Goal: Transaction & Acquisition: Purchase product/service

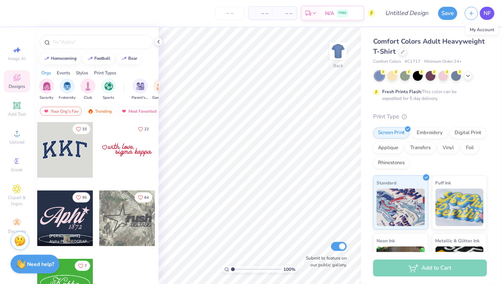
click at [485, 18] on link "NF" at bounding box center [486, 13] width 15 height 13
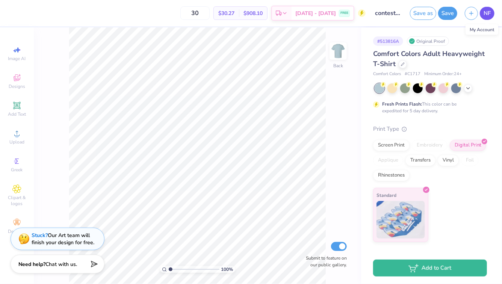
click at [491, 11] on link "NF" at bounding box center [486, 13] width 15 height 13
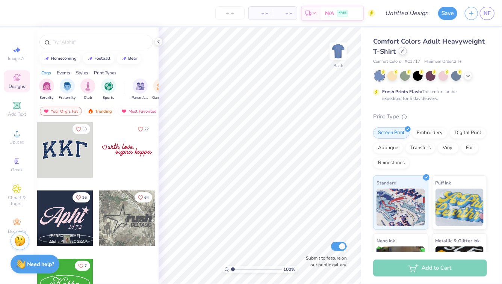
click at [402, 52] on icon at bounding box center [403, 51] width 4 height 4
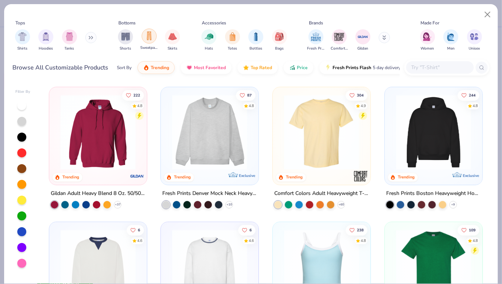
click at [148, 37] on img "filter for Sweatpants" at bounding box center [149, 36] width 8 height 9
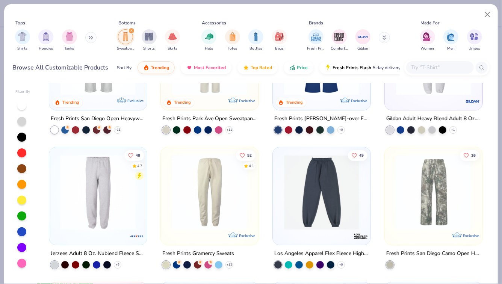
scroll to position [86, 0]
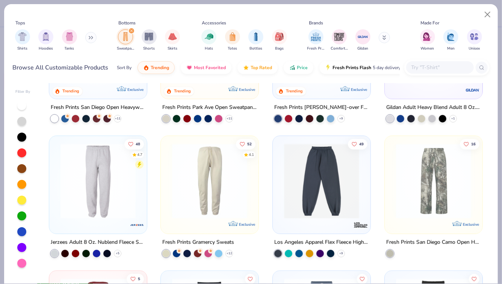
click at [441, 175] on img at bounding box center [433, 180] width 83 height 75
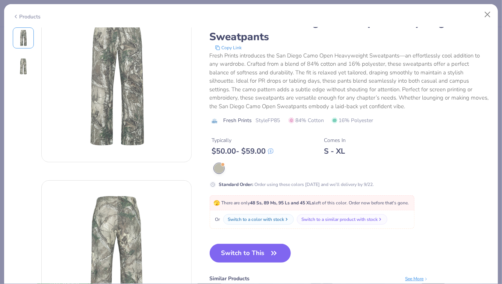
scroll to position [32, 0]
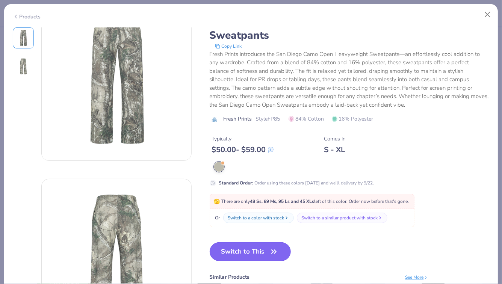
click at [268, 253] on button "Switch to This" at bounding box center [249, 251] width 81 height 19
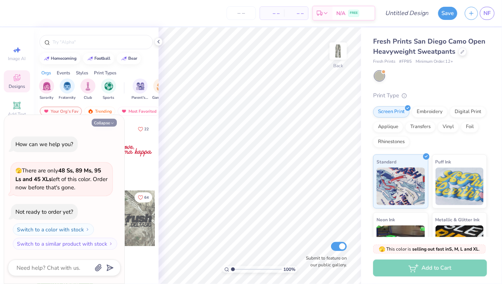
click at [111, 123] on polyline "button" at bounding box center [112, 122] width 2 height 1
type textarea "x"
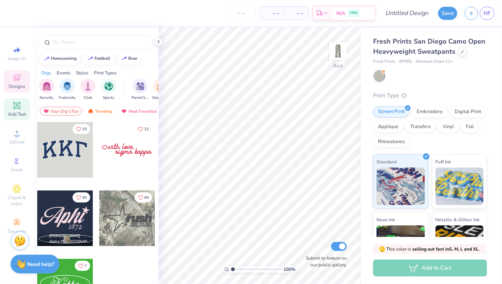
click at [15, 110] on icon at bounding box center [16, 105] width 9 height 9
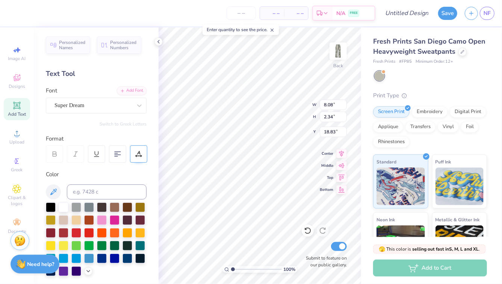
scroll to position [0, 2]
type textarea "Zeta Tau Alpha"
type input "5.31"
type input "0.73"
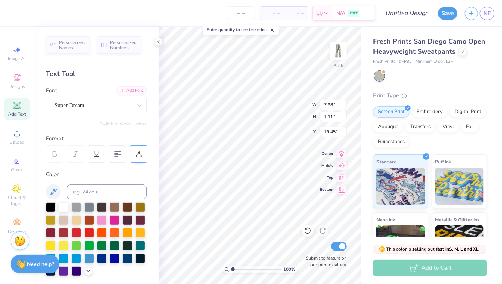
type input "19.82"
type input "5.33"
click at [461, 52] on icon at bounding box center [462, 51] width 4 height 4
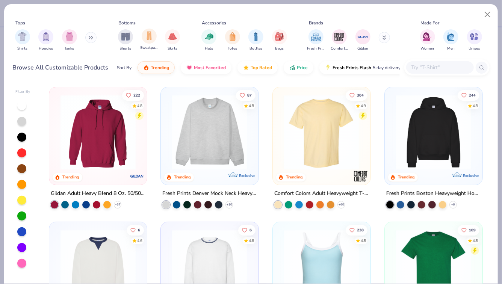
click at [152, 44] on div "Sweatpants" at bounding box center [148, 40] width 17 height 22
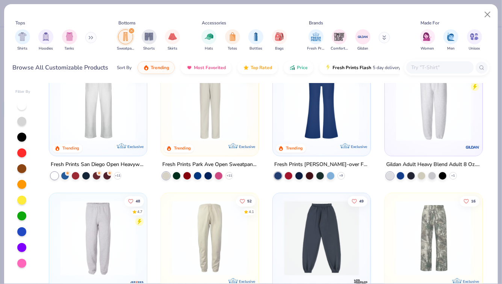
scroll to position [29, 0]
click at [86, 124] on img at bounding box center [98, 103] width 83 height 75
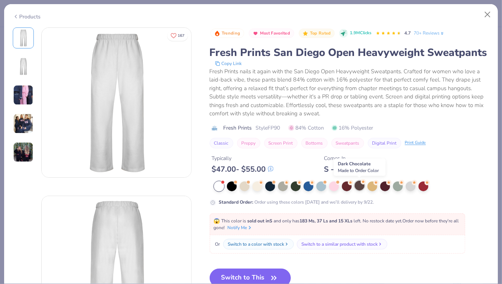
click at [359, 184] on div at bounding box center [359, 186] width 10 height 10
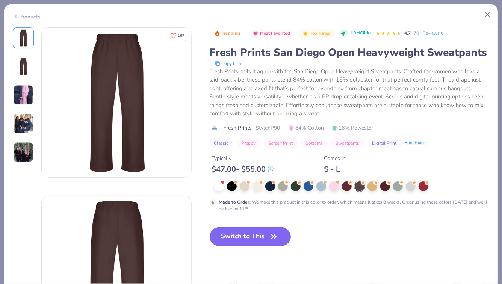
click at [242, 235] on button "Switch to This" at bounding box center [249, 236] width 81 height 19
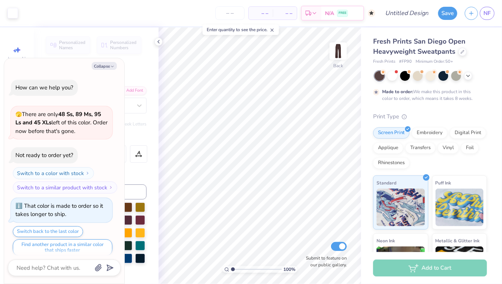
scroll to position [6, 0]
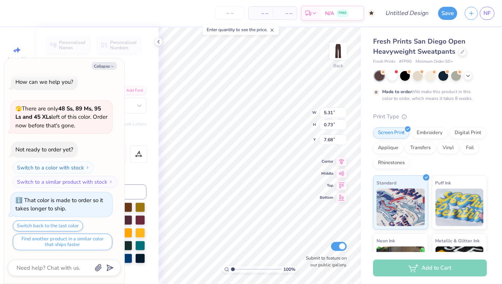
type textarea "x"
type input "8.43"
type textarea "x"
type input "6.99"
type input "0.97"
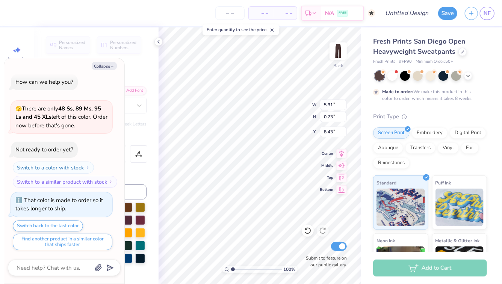
type input "8.20"
type textarea "x"
type input "7.81"
click at [108, 66] on button "Collapse" at bounding box center [104, 66] width 25 height 8
type textarea "x"
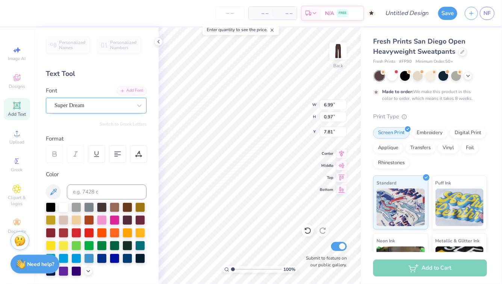
click at [121, 105] on div "Super Dream" at bounding box center [93, 105] width 79 height 12
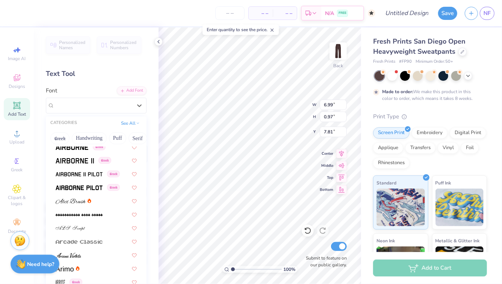
scroll to position [139, 0]
click at [98, 203] on div at bounding box center [96, 201] width 81 height 8
type input "6.45"
type input "0.94"
type input "7.82"
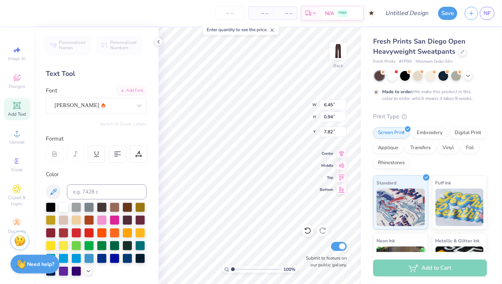
type input "7.33"
type input "1.07"
type input "7.78"
click at [243, 269] on input "range" at bounding box center [256, 269] width 51 height 7
type input "2.18"
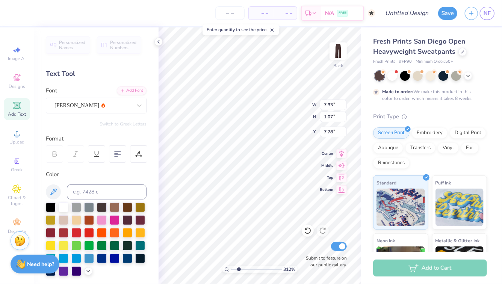
click at [238, 268] on input "range" at bounding box center [256, 269] width 51 height 7
type input "6.02"
click at [113, 102] on div "Alex Brush" at bounding box center [93, 105] width 79 height 12
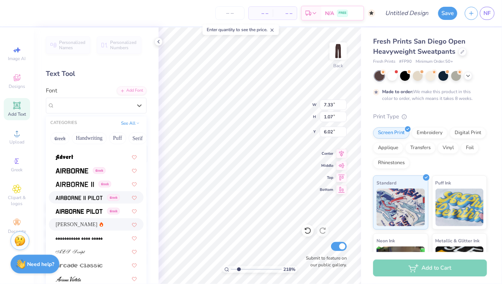
scroll to position [114, 0]
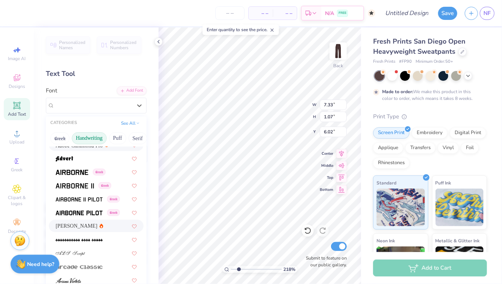
click at [99, 136] on button "Handwriting" at bounding box center [89, 138] width 35 height 12
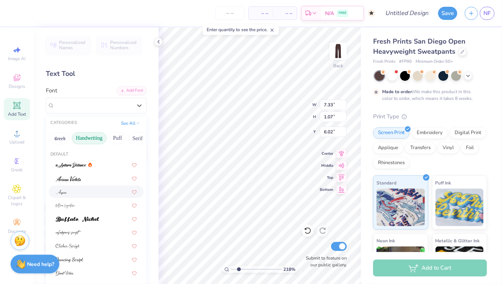
click at [99, 193] on div at bounding box center [96, 192] width 81 height 8
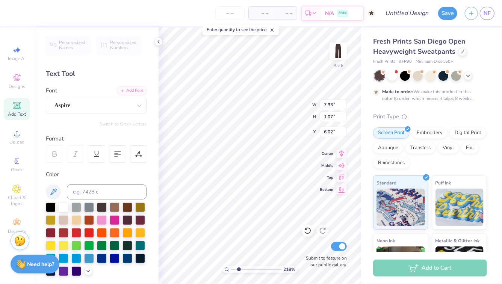
type input "5.42"
type input "1.10"
type input "6.00"
click at [122, 108] on div "Aspire" at bounding box center [93, 105] width 79 height 12
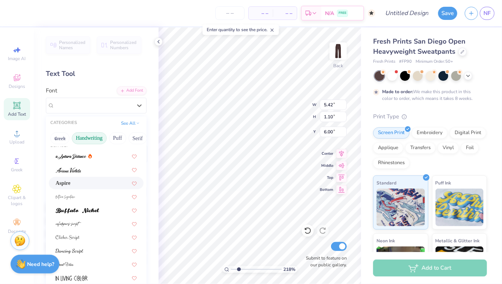
scroll to position [10, 0]
click at [106, 194] on div at bounding box center [96, 195] width 81 height 8
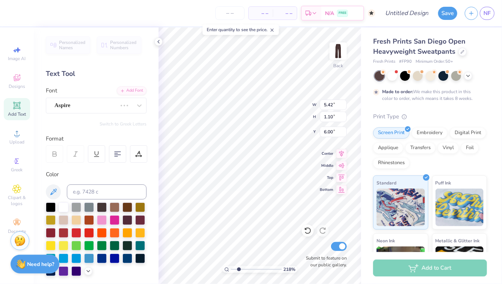
type input "10.85"
type input "2.94"
type input "5.09"
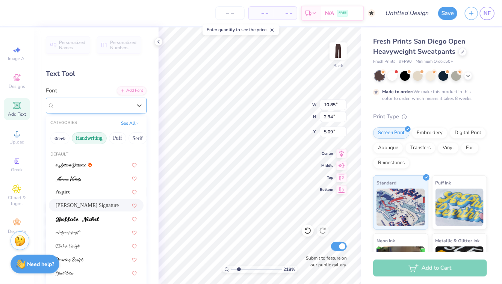
click at [118, 107] on div "Bettina Signature" at bounding box center [93, 105] width 79 height 12
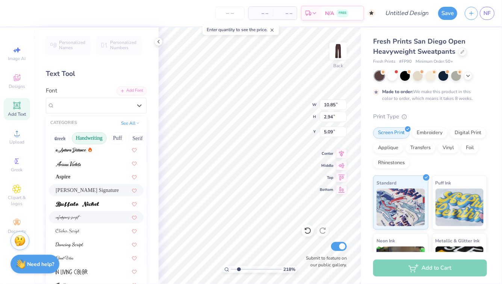
click at [103, 217] on div at bounding box center [96, 217] width 81 height 8
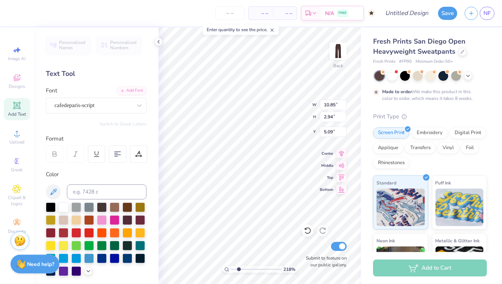
type input "4.43"
type input "1.10"
type input "6.01"
click at [130, 110] on div at bounding box center [92, 105] width 77 height 10
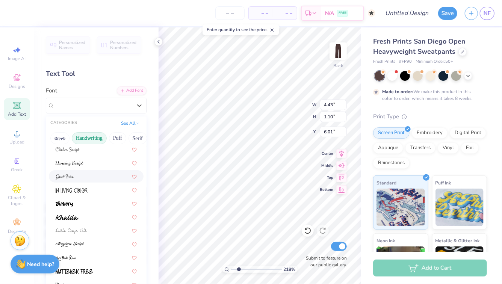
scroll to position [97, 0]
click at [106, 218] on div at bounding box center [96, 216] width 81 height 8
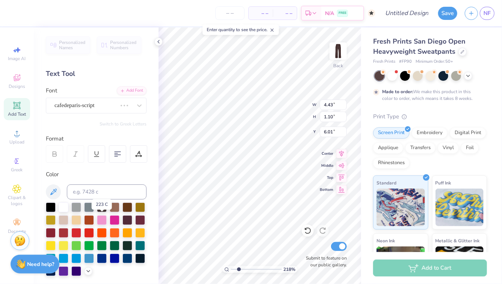
type input "7.72"
type input "1.15"
type input "5.98"
click at [133, 115] on div "Personalized Names Personalized Numbers Text Tool Add Font Font Khalila Switch …" at bounding box center [96, 155] width 125 height 256
click at [133, 108] on div at bounding box center [140, 106] width 14 height 14
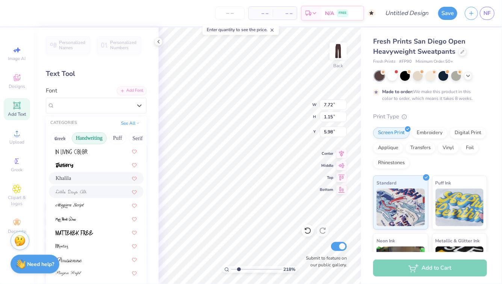
scroll to position [145, 0]
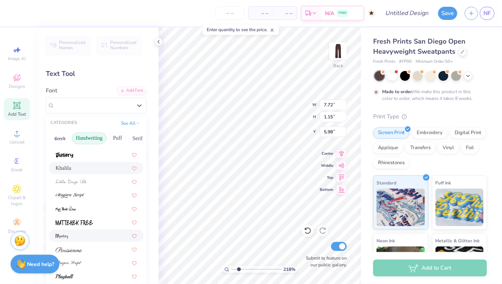
click at [105, 234] on div at bounding box center [96, 236] width 81 height 8
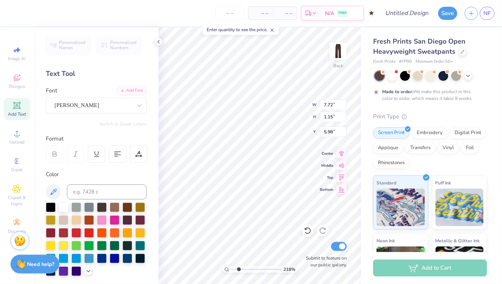
type input "5.64"
type input "1.29"
type input "5.91"
click at [136, 110] on div at bounding box center [140, 106] width 14 height 14
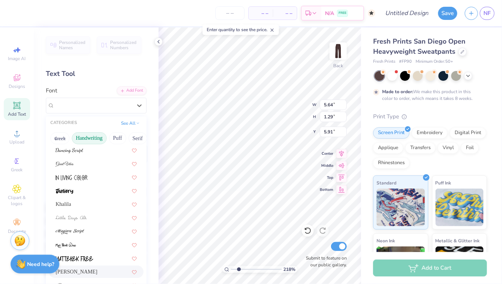
scroll to position [0, 0]
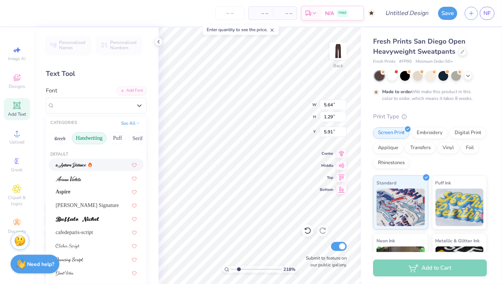
click at [96, 142] on button "Handwriting" at bounding box center [89, 138] width 35 height 12
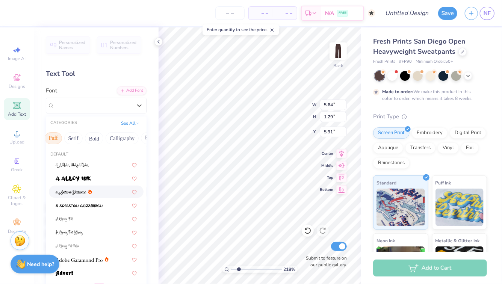
scroll to position [0, 67]
click at [110, 140] on button "Calligraphy" at bounding box center [119, 138] width 33 height 12
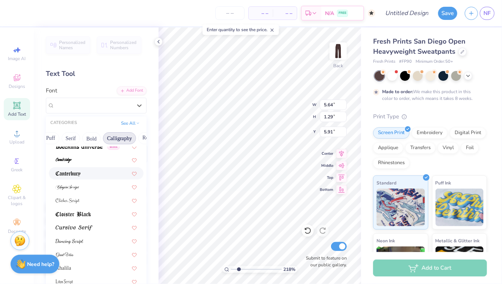
scroll to position [110, 0]
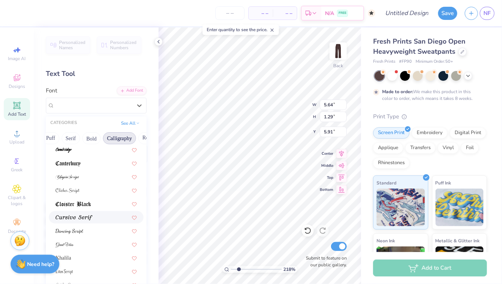
click at [99, 217] on div at bounding box center [96, 217] width 81 height 8
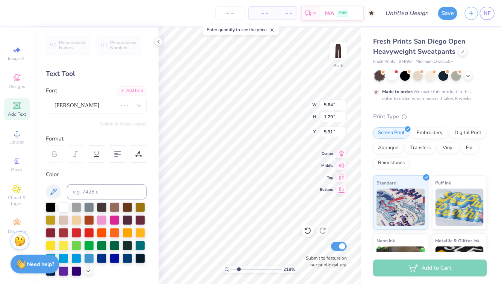
type input "8.88"
type input "1.10"
type input "6.01"
click at [120, 111] on div "Cursive Serif" at bounding box center [96, 106] width 101 height 16
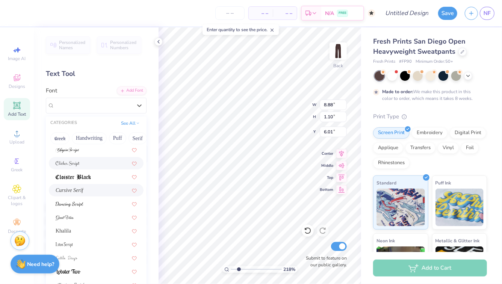
scroll to position [136, 0]
click at [108, 208] on div at bounding box center [96, 204] width 95 height 12
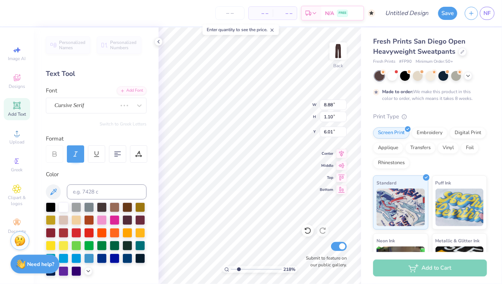
type input "6.52"
type input "1.16"
type input "5.97"
type input "6.01"
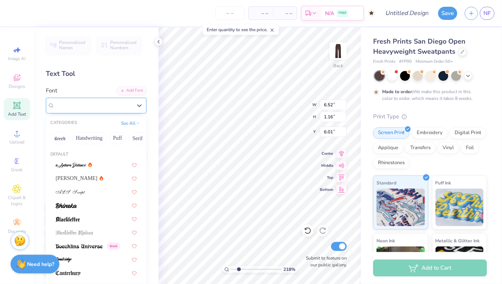
click at [113, 110] on div at bounding box center [92, 105] width 77 height 10
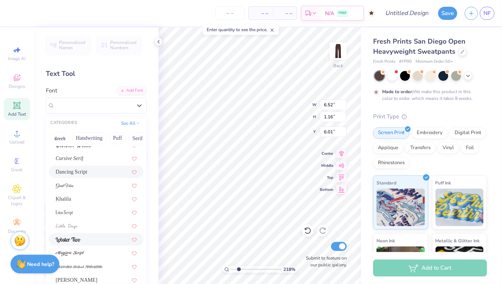
scroll to position [172, 0]
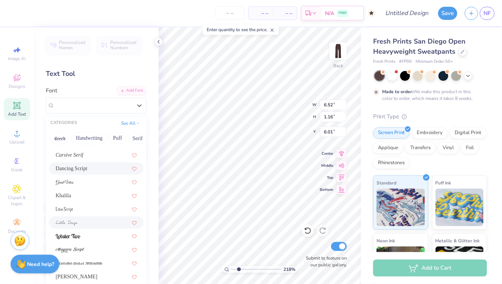
click at [110, 218] on div at bounding box center [96, 222] width 95 height 12
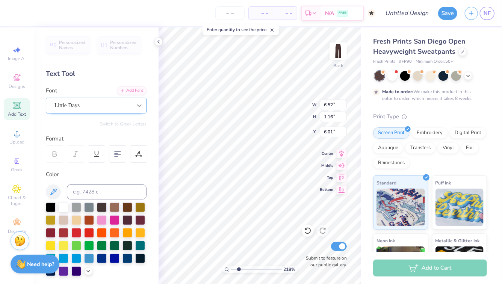
click at [134, 109] on div at bounding box center [140, 106] width 14 height 14
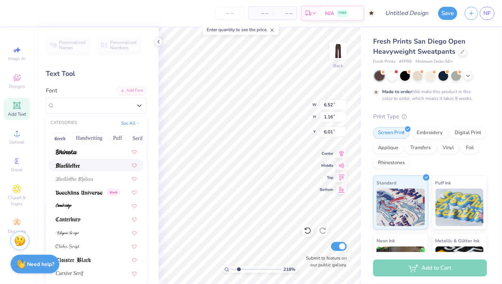
scroll to position [0, 0]
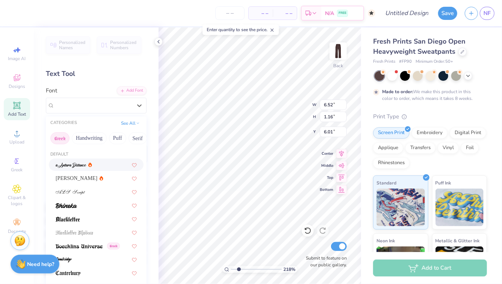
click at [64, 138] on button "Greek" at bounding box center [59, 138] width 19 height 12
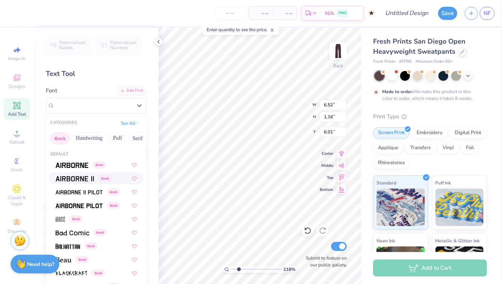
click at [78, 181] on span at bounding box center [75, 178] width 38 height 8
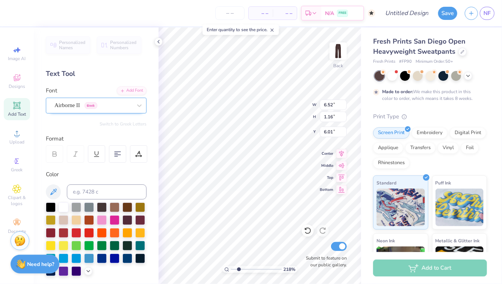
click at [115, 109] on div "Airborne II Greek" at bounding box center [93, 105] width 79 height 12
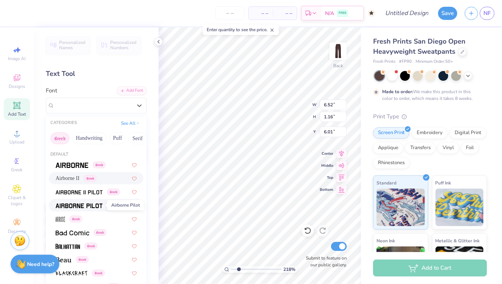
click at [93, 201] on span at bounding box center [79, 205] width 47 height 8
click at [133, 108] on div at bounding box center [140, 106] width 14 height 14
click at [107, 163] on div "Greek" at bounding box center [96, 165] width 81 height 8
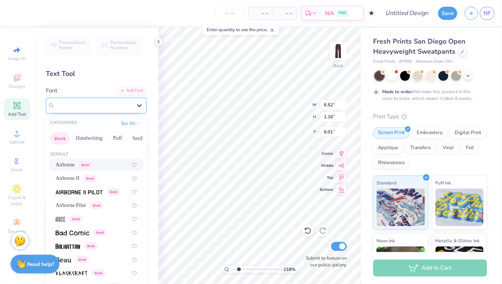
click at [140, 108] on icon at bounding box center [140, 106] width 8 height 8
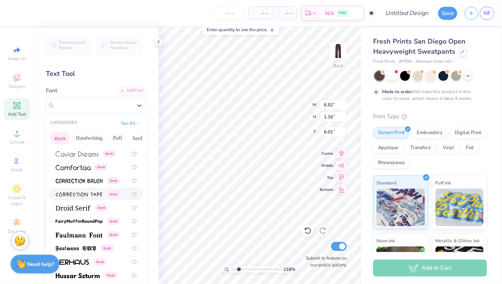
scroll to position [172, 0]
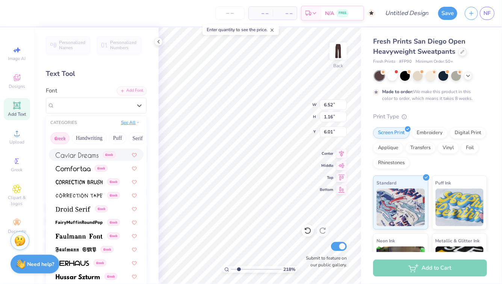
click at [129, 125] on button "See All" at bounding box center [130, 123] width 23 height 8
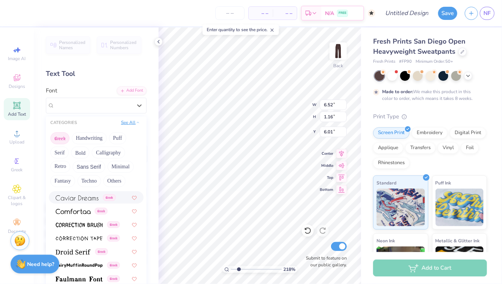
click at [131, 125] on button "See All" at bounding box center [130, 123] width 23 height 8
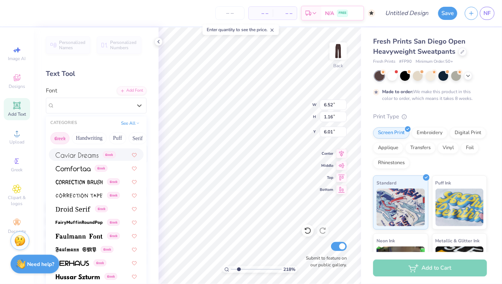
click at [57, 136] on button "Greek" at bounding box center [59, 138] width 19 height 12
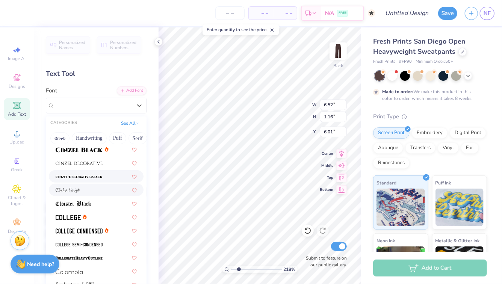
scroll to position [926, 0]
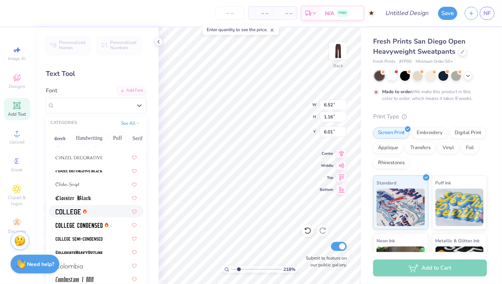
click at [89, 212] on div at bounding box center [96, 211] width 81 height 8
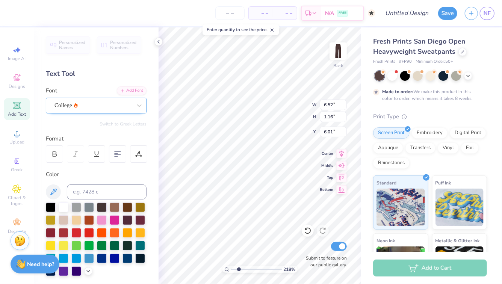
click at [127, 108] on div "College" at bounding box center [93, 105] width 79 height 12
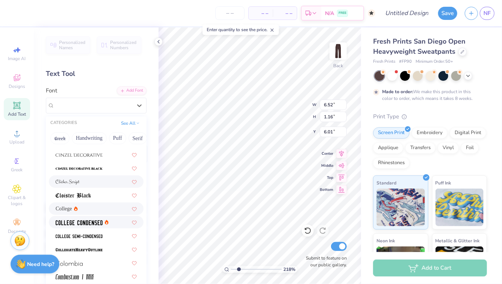
scroll to position [929, 0]
click at [97, 221] on img at bounding box center [79, 222] width 47 height 5
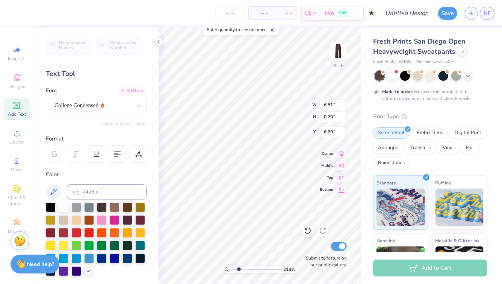
type input "6.75"
type input "6.93"
type input "0.84"
type input "6.70"
click at [233, 269] on input "range" at bounding box center [256, 269] width 51 height 7
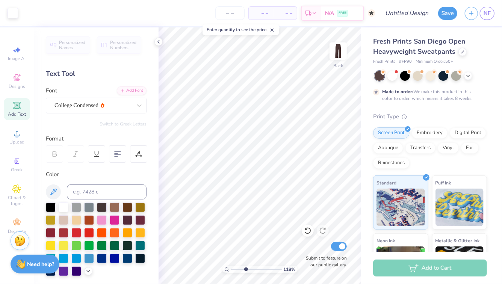
type input "3.52"
click at [245, 268] on input "range" at bounding box center [256, 269] width 51 height 7
click at [138, 105] on icon at bounding box center [139, 105] width 5 height 3
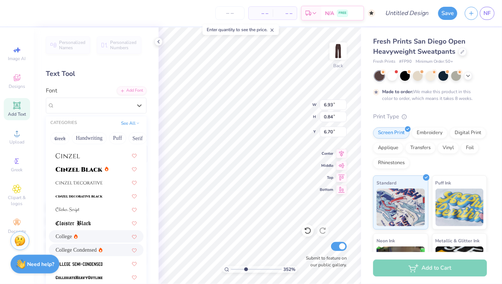
scroll to position [940, 0]
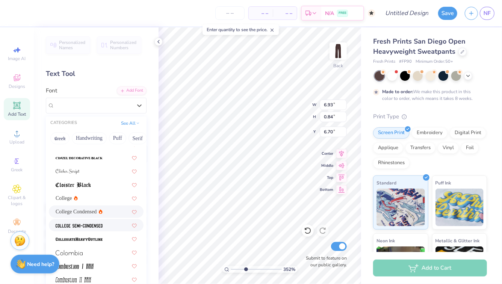
click at [78, 226] on img at bounding box center [79, 225] width 47 height 5
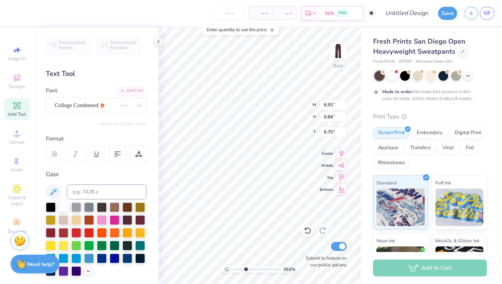
type input "7.77"
type input "6.16"
click at [463, 53] on div at bounding box center [462, 51] width 8 height 8
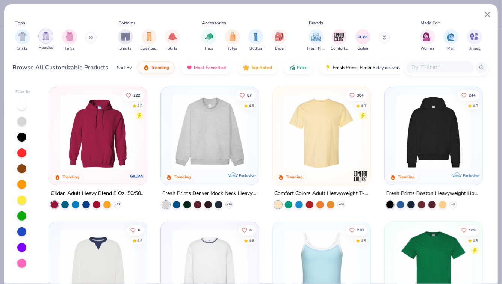
click at [47, 40] on img "filter for Hoodies" at bounding box center [46, 36] width 8 height 9
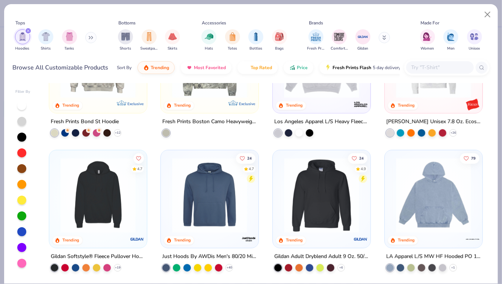
scroll to position [206, 0]
click at [90, 42] on button at bounding box center [90, 37] width 11 height 11
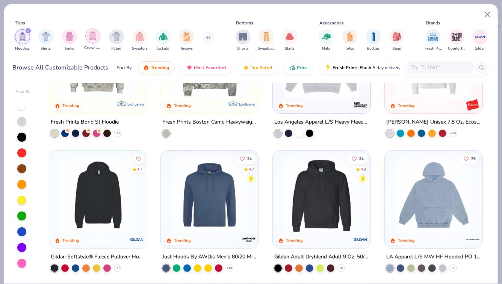
click at [90, 40] on img "filter for Crewnecks" at bounding box center [93, 36] width 8 height 9
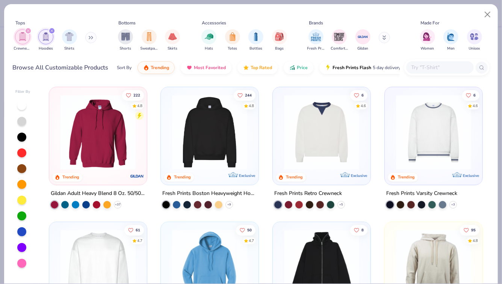
click at [50, 30] on icon "filter for Hoodies" at bounding box center [51, 30] width 3 height 3
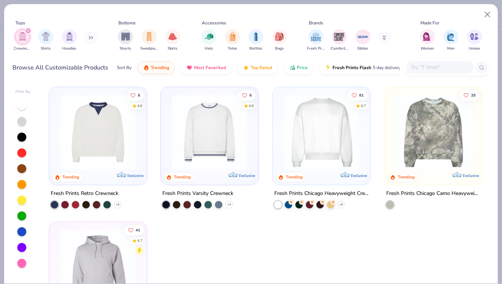
click at [116, 154] on img at bounding box center [98, 132] width 83 height 75
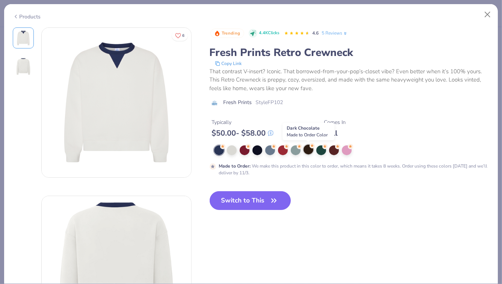
click at [307, 149] on div at bounding box center [308, 150] width 10 height 10
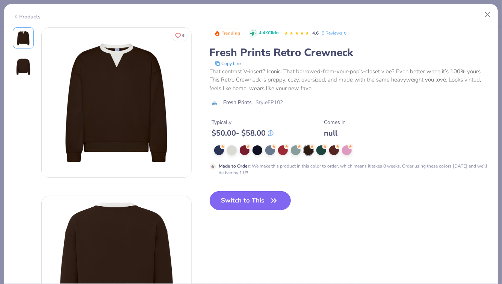
click at [265, 201] on button "Switch to This" at bounding box center [249, 200] width 81 height 19
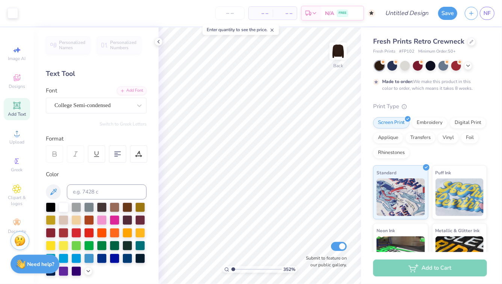
type input "1.11"
click at [233, 270] on input "range" at bounding box center [256, 269] width 51 height 7
type input "6.99"
click at [23, 112] on span "Add Text" at bounding box center [17, 114] width 18 height 6
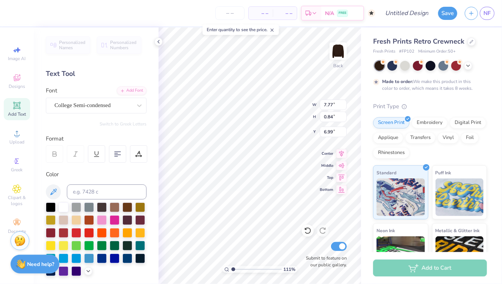
type input "7.26"
type input "2.10"
type input "3.81"
type textarea "18"
click at [125, 110] on div at bounding box center [92, 105] width 77 height 10
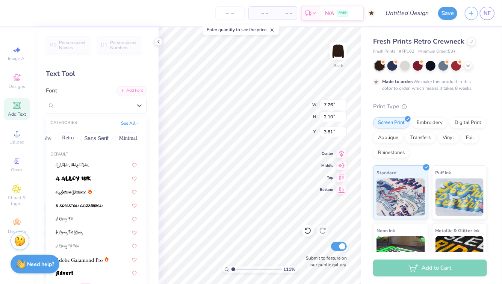
scroll to position [0, 148]
click at [91, 139] on button "Sans Serif" at bounding box center [96, 138] width 33 height 12
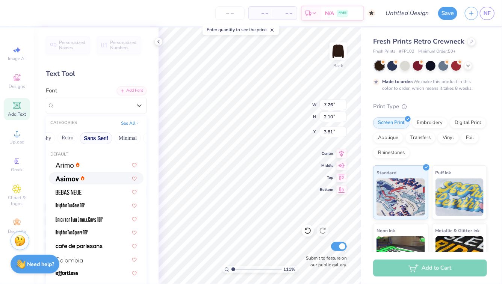
click at [102, 176] on div at bounding box center [96, 178] width 81 height 8
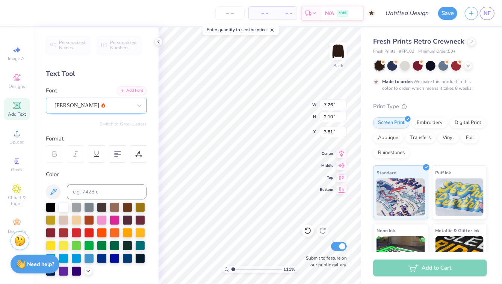
click at [121, 109] on div "Asimov" at bounding box center [93, 105] width 79 height 12
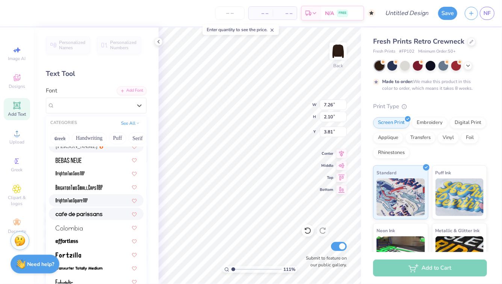
scroll to position [30, 0]
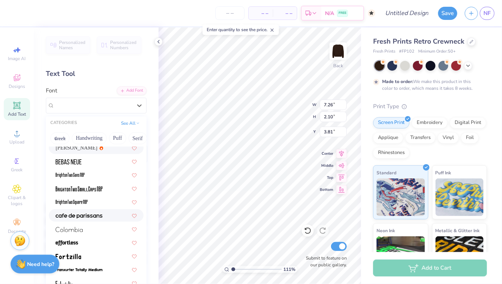
click at [104, 215] on div at bounding box center [96, 215] width 81 height 8
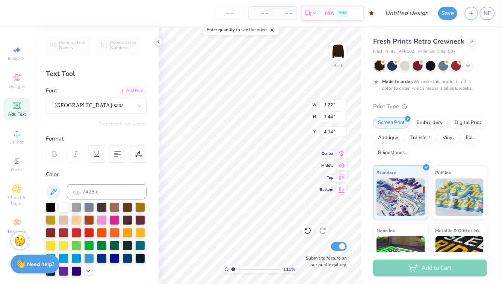
type textarea "8"
type input "2.28"
type input "4.66"
type input "5.96"
type input "1.88"
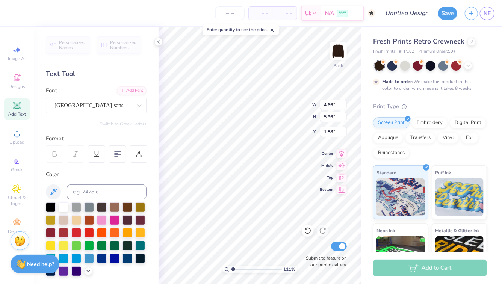
type input "1"
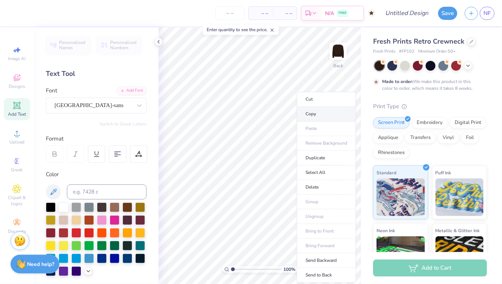
click at [311, 114] on li "Copy" at bounding box center [326, 114] width 59 height 15
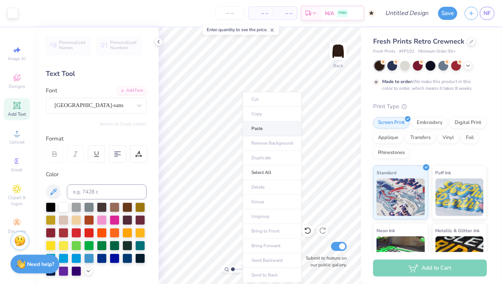
click at [258, 125] on li "Paste" at bounding box center [272, 129] width 59 height 15
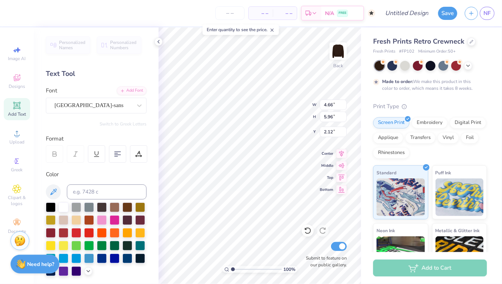
type textarea "1"
type input "0.50"
type input "4.66"
type input "5.96"
type input "1.88"
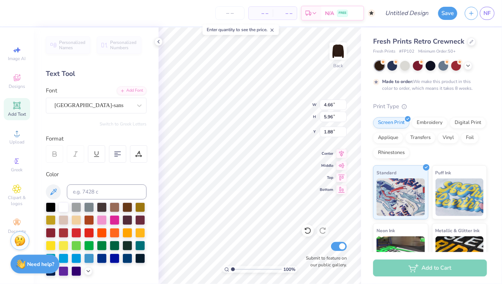
type input "7.77"
type input "0.84"
type input "10.00"
type input "4.66"
type input "5.96"
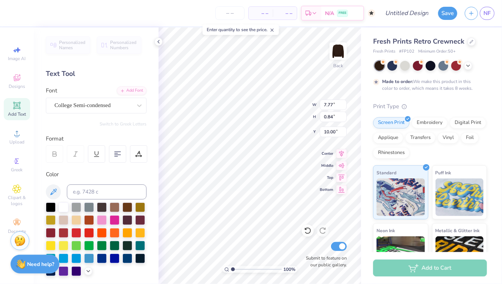
type input "1.88"
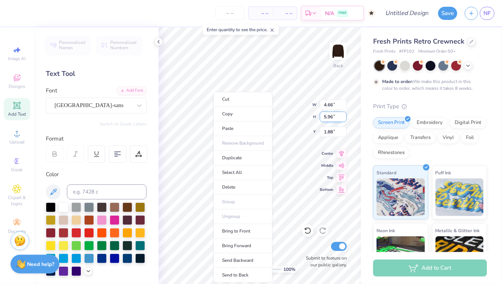
click at [290, 116] on div "100 % Back W 4.66 4.66 " H 5.96 5.96 " Y 1.88 1.88 " Center Middle Top Bottom S…" at bounding box center [259, 155] width 202 height 256
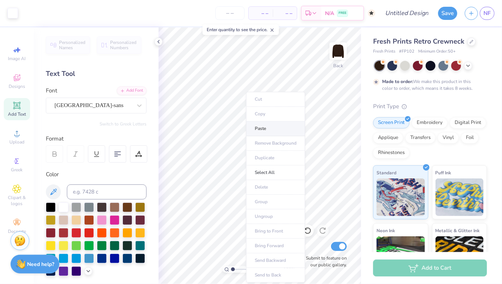
click at [265, 129] on li "Paste" at bounding box center [275, 129] width 59 height 15
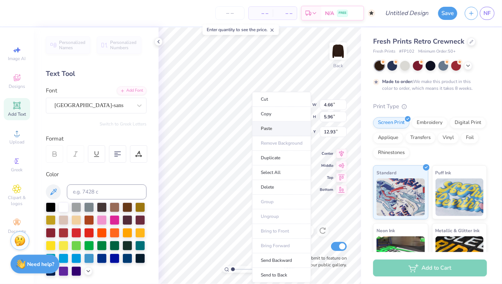
click at [270, 131] on li "Paste" at bounding box center [281, 129] width 59 height 15
type input "10.84"
type textarea "9"
type input "13.03"
type input "4.70"
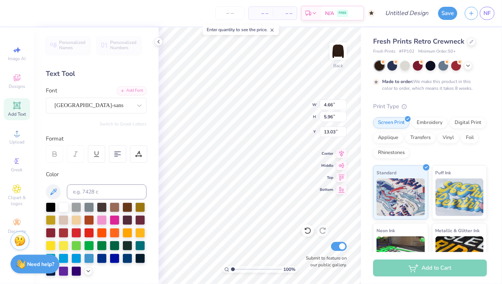
type input "5.97"
type input "11.28"
type input "4.66"
type input "5.96"
type input "1.97"
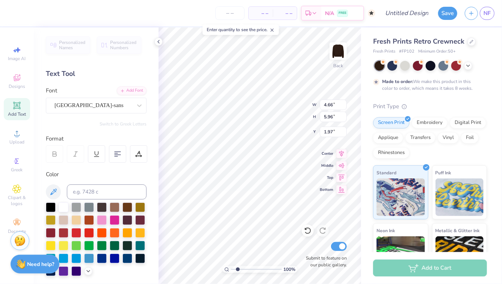
type input "2"
click at [238, 268] on input "range" at bounding box center [256, 269] width 51 height 7
type input "13.09"
type input "1.14"
click at [233, 268] on input "range" at bounding box center [256, 269] width 51 height 7
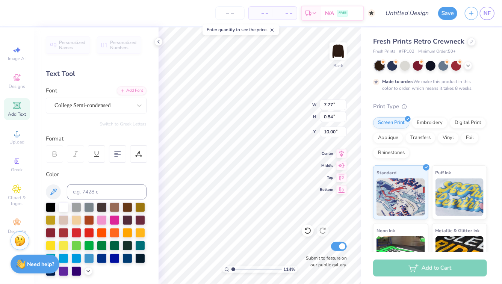
type input "3.44"
type input "0.37"
type input "10.47"
type input "3.00"
type input "11.27"
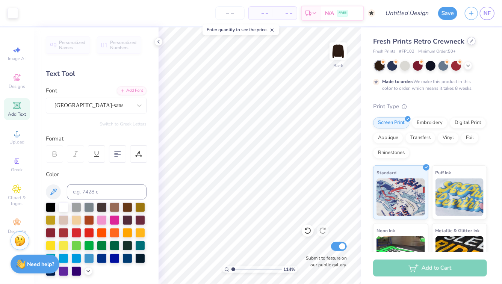
click at [468, 43] on div at bounding box center [471, 41] width 8 height 8
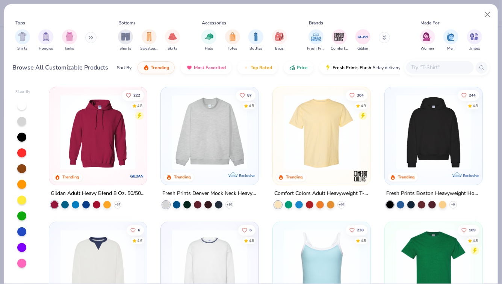
click at [92, 40] on button at bounding box center [90, 37] width 11 height 11
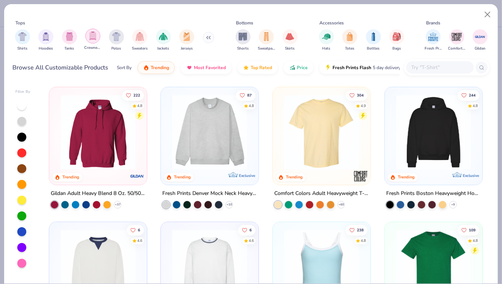
click at [93, 41] on div "filter for Crewnecks" at bounding box center [92, 36] width 15 height 15
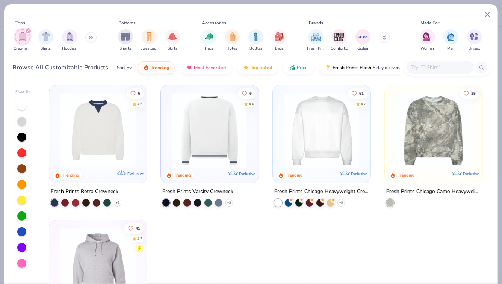
scroll to position [1, 0]
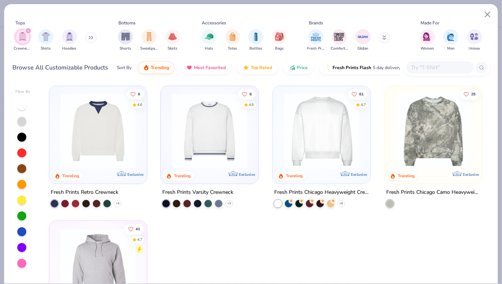
click at [210, 143] on img at bounding box center [209, 130] width 83 height 75
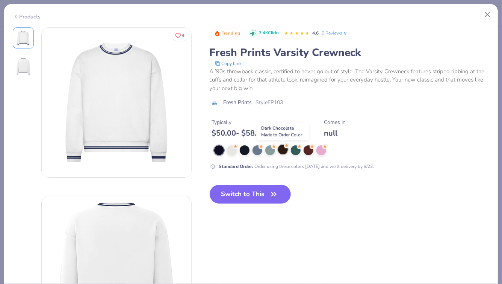
click at [285, 149] on div at bounding box center [283, 150] width 10 height 10
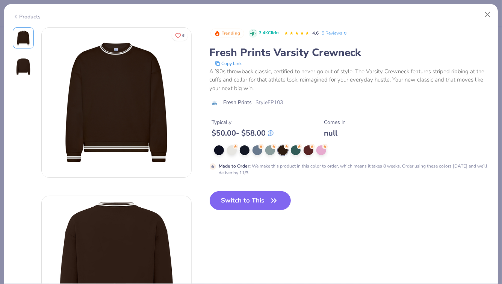
click at [31, 17] on div "Products" at bounding box center [27, 17] width 28 height 8
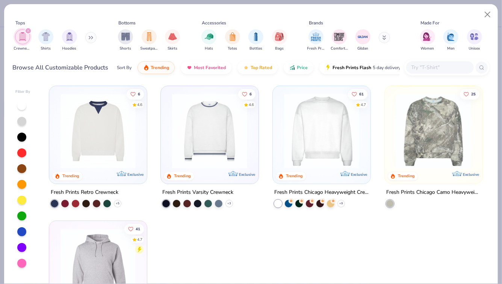
click at [92, 40] on button at bounding box center [90, 37] width 11 height 11
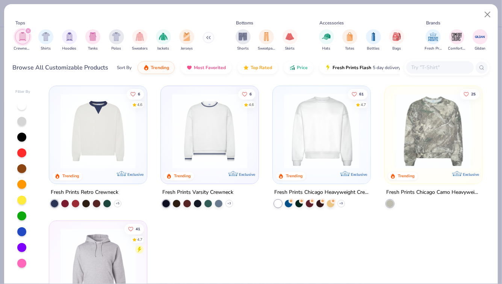
click at [30, 30] on div "filter for Crewnecks" at bounding box center [28, 30] width 7 height 7
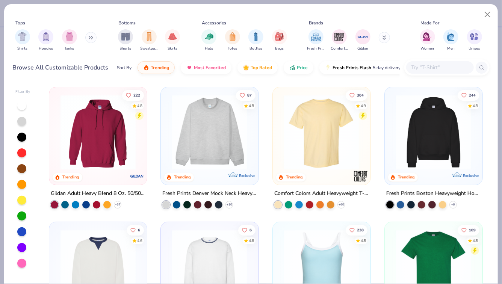
click at [195, 130] on img at bounding box center [209, 132] width 83 height 75
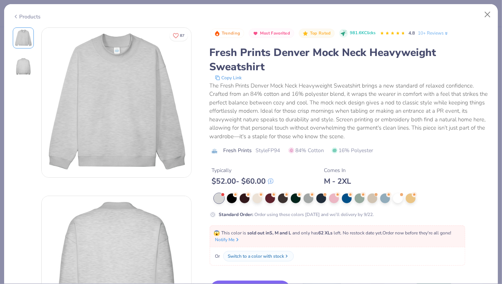
click at [26, 16] on div "Products" at bounding box center [27, 17] width 28 height 8
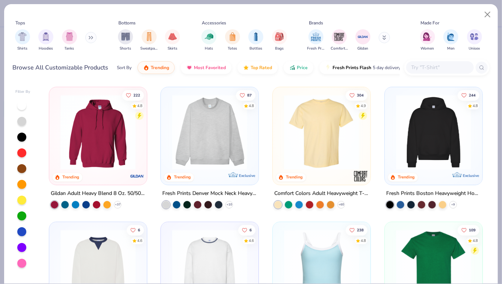
click at [92, 38] on icon at bounding box center [91, 38] width 5 height 4
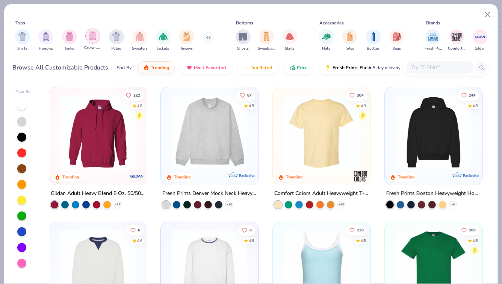
click at [97, 39] on div "filter for Crewnecks" at bounding box center [92, 36] width 15 height 15
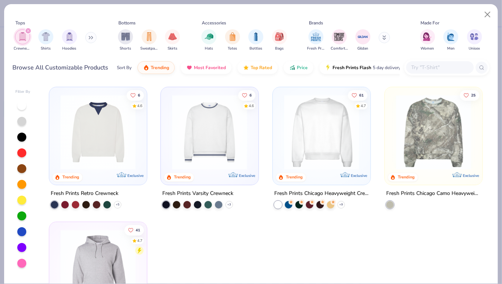
click at [188, 116] on img at bounding box center [209, 132] width 83 height 75
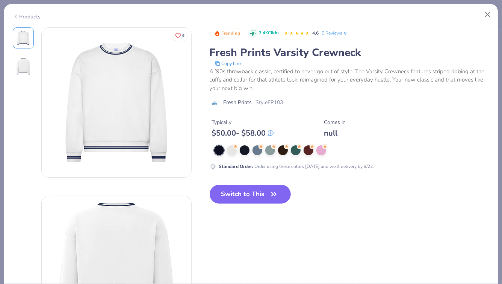
click at [36, 18] on div "Products" at bounding box center [27, 17] width 28 height 8
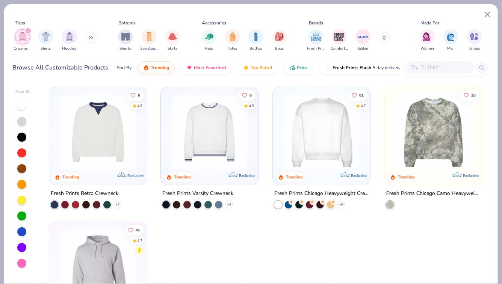
click at [307, 147] on img at bounding box center [321, 132] width 83 height 75
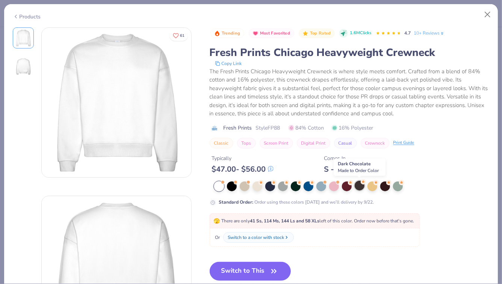
click at [360, 184] on icon at bounding box center [362, 181] width 5 height 5
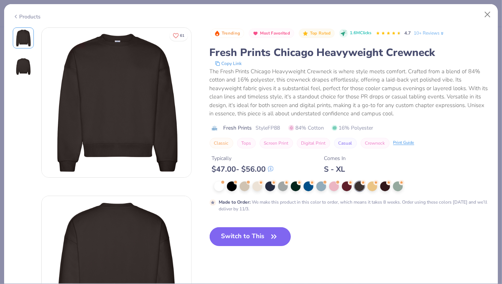
click at [270, 237] on icon "button" at bounding box center [273, 236] width 11 height 11
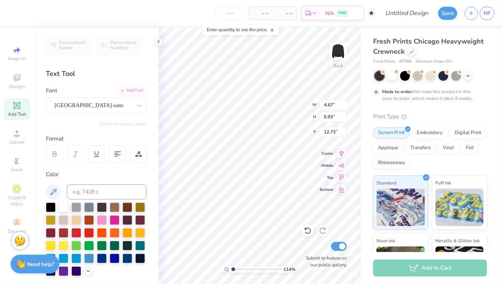
type input "12.73"
type input "4.63"
type input "5.92"
type input "14.34"
type input "1.73"
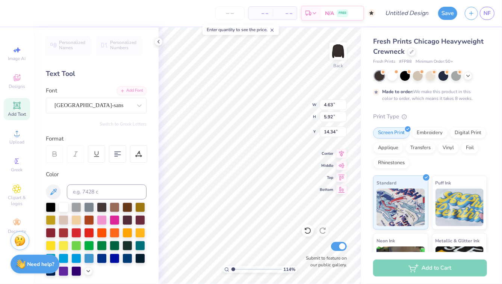
type input "5.80"
type input "1.23"
type input "4.63"
type input "5.92"
type input "3.25"
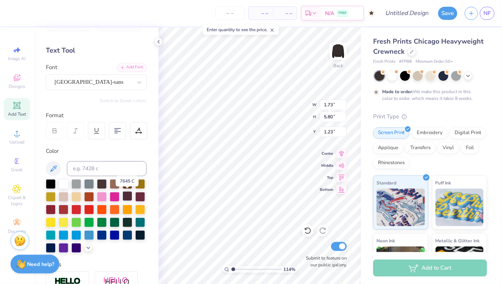
scroll to position [23, 0]
click at [101, 221] on div at bounding box center [102, 222] width 10 height 10
type input "4.63"
type input "5.92"
type input "3.25"
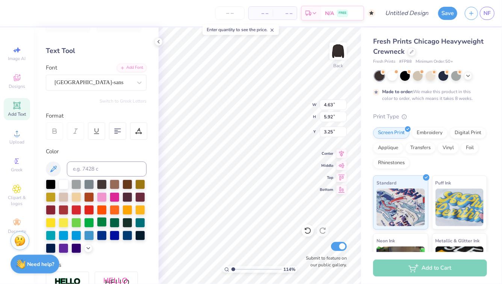
click at [101, 221] on div at bounding box center [102, 222] width 10 height 10
type input "4.67"
type input "5.93"
type input "12.73"
click at [111, 220] on div at bounding box center [115, 222] width 10 height 10
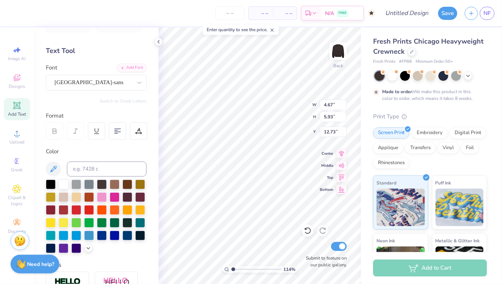
type input "4.63"
type input "5.92"
click at [111, 224] on div at bounding box center [115, 222] width 10 height 10
type input "3.25"
click at [114, 222] on div at bounding box center [115, 222] width 10 height 10
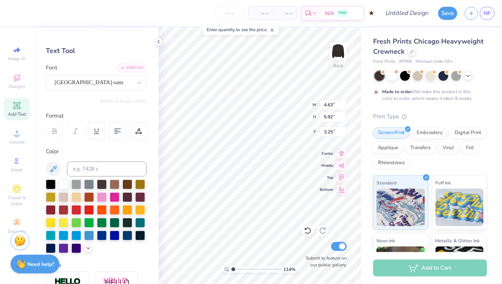
type input "1.73"
type input "5.80"
type input "1.23"
click at [102, 221] on div at bounding box center [102, 222] width 10 height 10
click at [115, 222] on div at bounding box center [115, 222] width 10 height 10
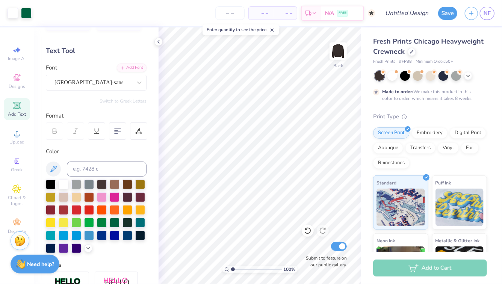
type input "1"
click at [231, 269] on input "range" at bounding box center [256, 269] width 51 height 7
click at [104, 197] on div at bounding box center [102, 196] width 10 height 10
type input "4.63"
type input "5.92"
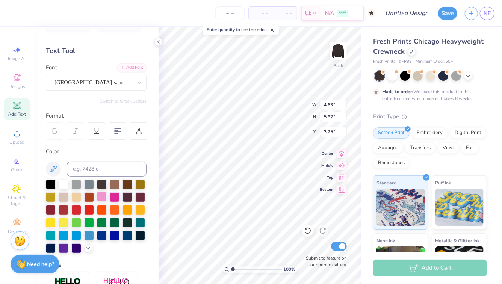
click at [104, 195] on div at bounding box center [102, 196] width 10 height 10
type input "14.34"
click at [100, 196] on div at bounding box center [102, 196] width 10 height 10
type input "4.67"
type input "5.93"
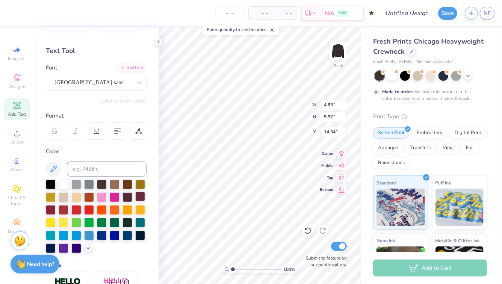
type input "12.73"
click at [100, 196] on div at bounding box center [102, 196] width 10 height 10
type input "4.63"
type input "5.92"
type input "3.25"
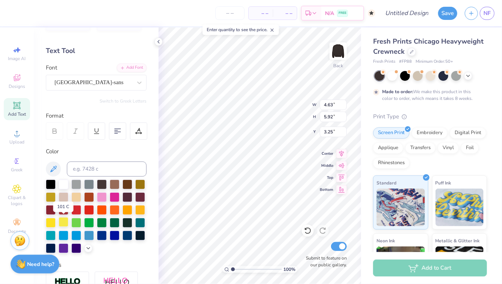
click at [65, 221] on div at bounding box center [64, 222] width 10 height 10
type input "4.67"
type input "5.93"
type input "12.73"
click at [114, 220] on div at bounding box center [115, 222] width 10 height 10
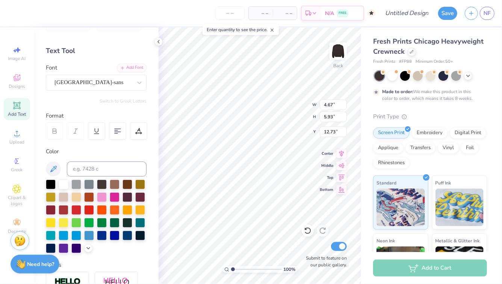
type input "4.63"
type input "5.92"
type input "14.34"
click at [63, 233] on div at bounding box center [64, 235] width 10 height 10
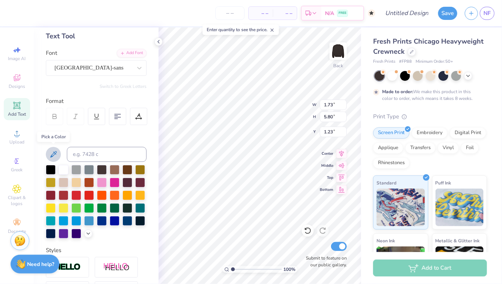
click at [56, 153] on icon at bounding box center [53, 154] width 9 height 9
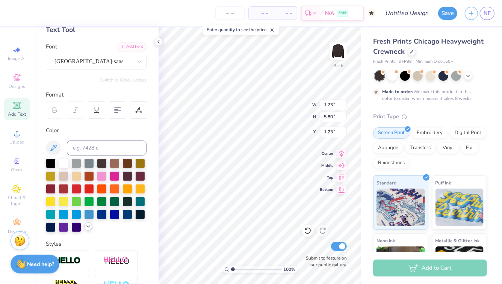
click at [89, 226] on polyline at bounding box center [88, 227] width 3 height 2
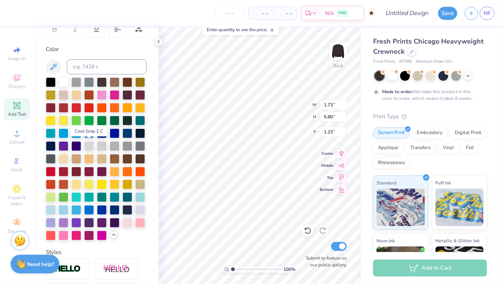
scroll to position [124, 0]
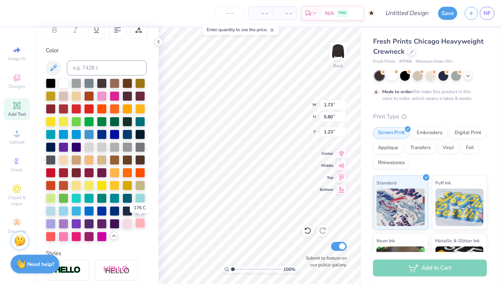
click at [138, 223] on div at bounding box center [140, 223] width 10 height 10
type input "4.63"
type input "5.92"
click at [78, 185] on div at bounding box center [76, 185] width 10 height 10
type input "14.34"
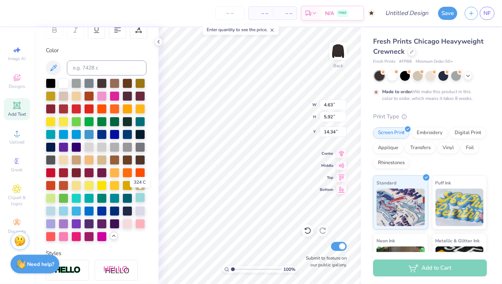
click at [139, 196] on div at bounding box center [140, 198] width 10 height 10
type input "4.67"
type input "5.93"
type input "12.72"
click at [65, 199] on div at bounding box center [64, 198] width 10 height 10
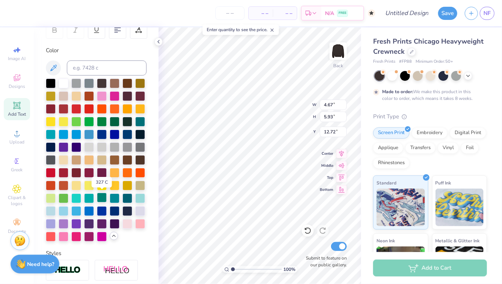
click at [104, 198] on div at bounding box center [102, 198] width 10 height 10
click at [116, 181] on div at bounding box center [115, 185] width 10 height 10
click at [115, 173] on div at bounding box center [115, 172] width 10 height 10
type input "3.00"
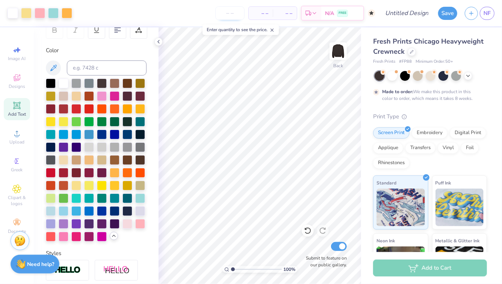
click at [230, 11] on input "number" at bounding box center [229, 13] width 29 height 14
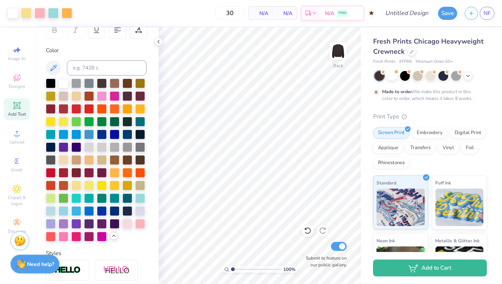
type input "50"
click at [220, 38] on body "Art colors 50 N/A Per Item N/A Total Est. Delivery N/A FREE Design Title Save N…" at bounding box center [251, 142] width 502 height 284
click at [411, 53] on div at bounding box center [411, 51] width 8 height 8
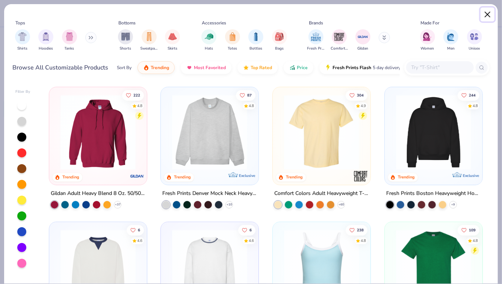
click at [486, 14] on button "Close" at bounding box center [487, 15] width 14 height 14
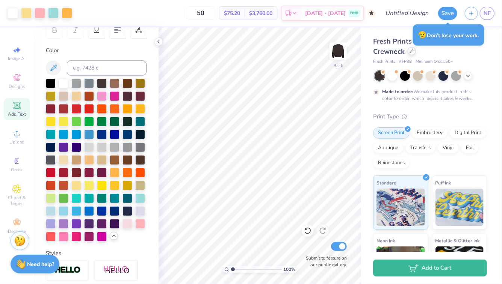
click at [414, 54] on div at bounding box center [411, 51] width 8 height 8
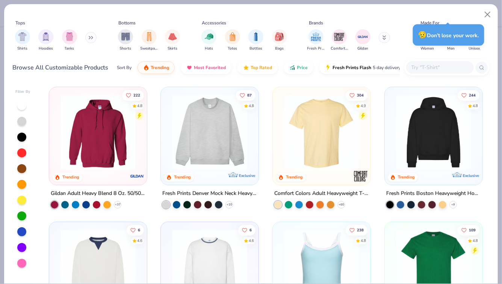
click at [193, 129] on img at bounding box center [209, 132] width 83 height 75
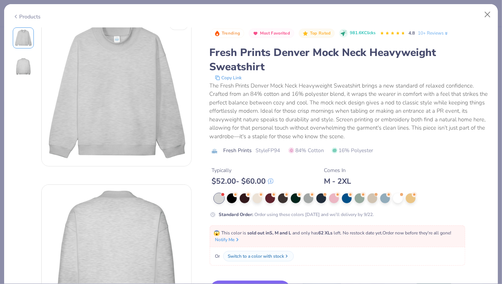
scroll to position [12, 0]
click at [278, 197] on div at bounding box center [283, 198] width 10 height 10
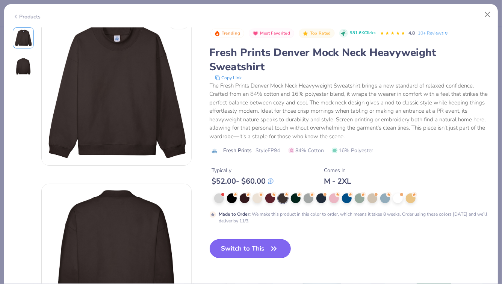
click at [263, 244] on button "Switch to This" at bounding box center [249, 248] width 81 height 19
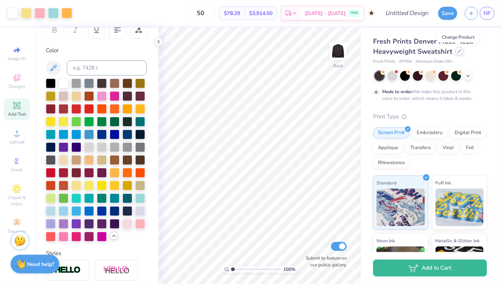
click at [458, 54] on div at bounding box center [459, 51] width 8 height 8
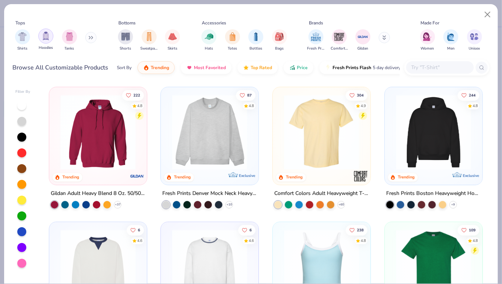
click at [46, 39] on img "filter for Hoodies" at bounding box center [46, 36] width 8 height 9
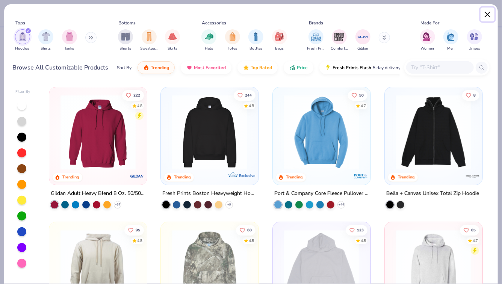
click at [486, 15] on button "Close" at bounding box center [487, 15] width 14 height 14
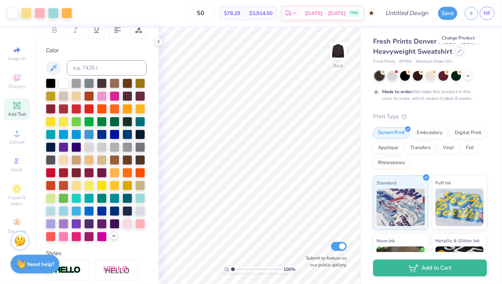
click at [458, 51] on icon at bounding box center [459, 51] width 3 height 3
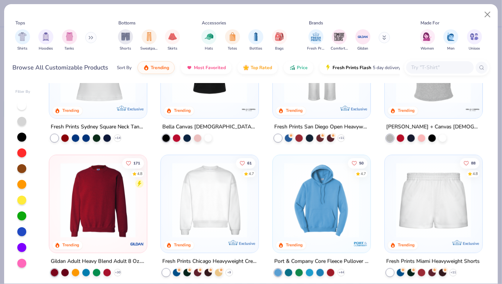
scroll to position [337, 0]
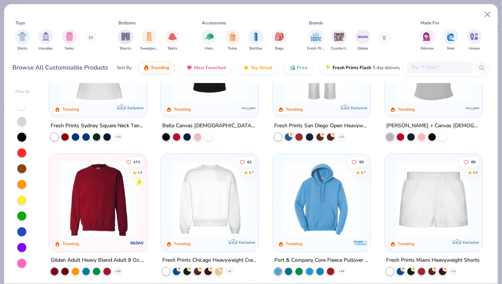
click at [197, 196] on img at bounding box center [209, 198] width 83 height 75
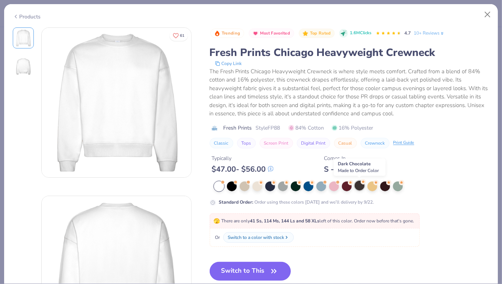
click at [359, 184] on div at bounding box center [359, 186] width 10 height 10
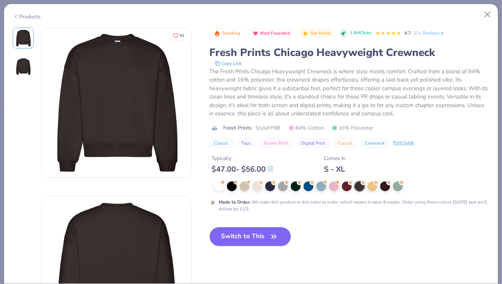
click at [231, 238] on button "Switch to This" at bounding box center [249, 236] width 81 height 19
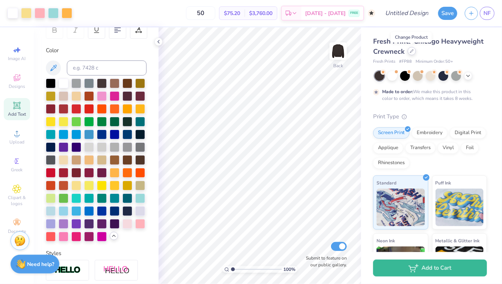
click at [413, 52] on icon at bounding box center [412, 51] width 4 height 4
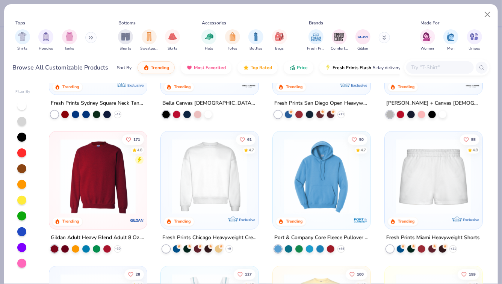
scroll to position [359, 0]
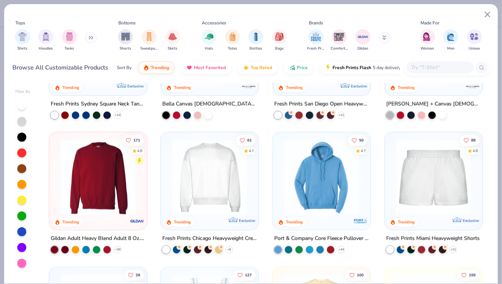
click at [117, 171] on img at bounding box center [98, 177] width 83 height 75
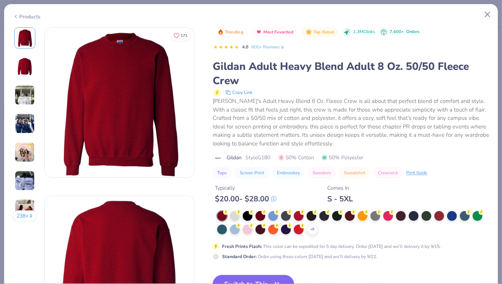
click at [304, 232] on div "+ 8" at bounding box center [353, 223] width 272 height 24
click at [309, 232] on icon at bounding box center [312, 229] width 6 height 6
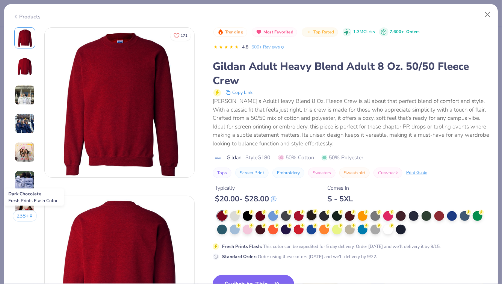
click at [314, 216] on div at bounding box center [311, 215] width 10 height 10
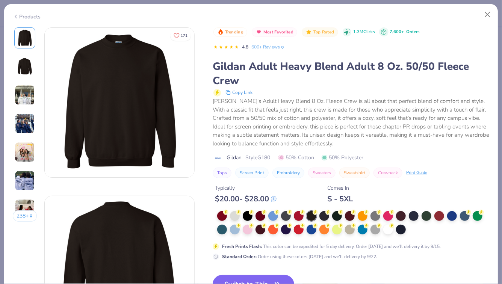
scroll to position [21, 0]
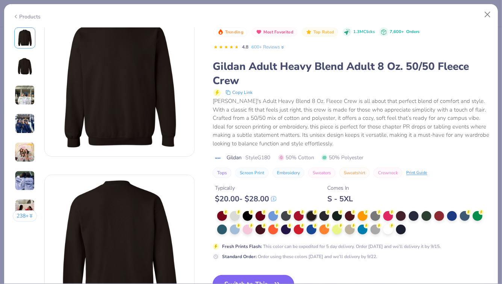
click at [259, 282] on button "Switch to This" at bounding box center [252, 284] width 81 height 19
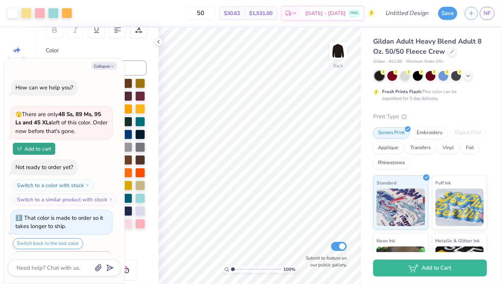
scroll to position [63, 0]
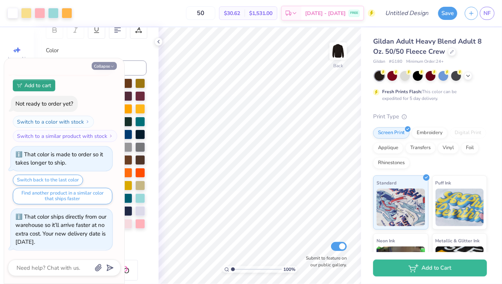
click at [111, 66] on icon "button" at bounding box center [112, 66] width 5 height 5
type textarea "x"
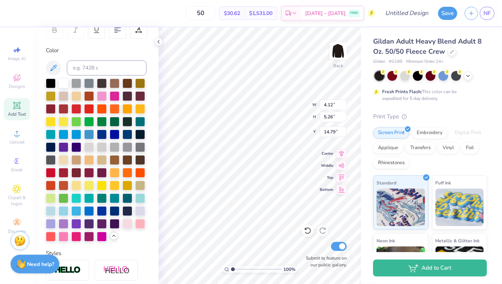
type input "14.79"
type input "4.15"
type input "5.27"
type input "12.76"
type input "4.12"
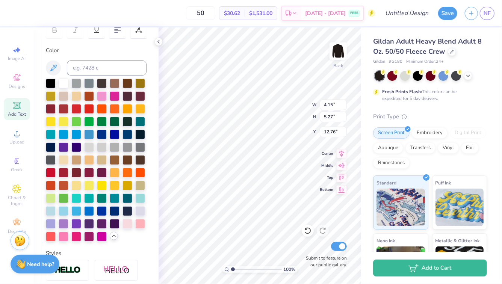
type input "5.26"
type input "15.03"
type input "2.09"
click at [238, 268] on input "range" at bounding box center [256, 269] width 51 height 7
type input "1.54"
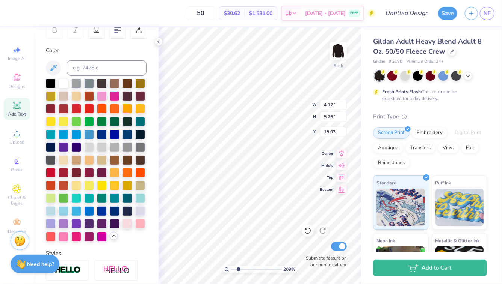
type input "5.15"
type input "2.53"
type input "1"
click at [232, 268] on input "range" at bounding box center [256, 269] width 51 height 7
type input "15.04"
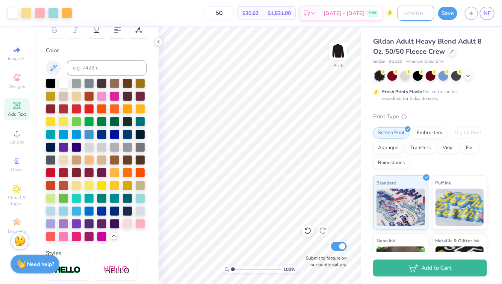
click at [404, 11] on input "Design Title" at bounding box center [415, 13] width 37 height 15
click at [406, 12] on input "11898" at bounding box center [415, 13] width 37 height 15
type input "1898"
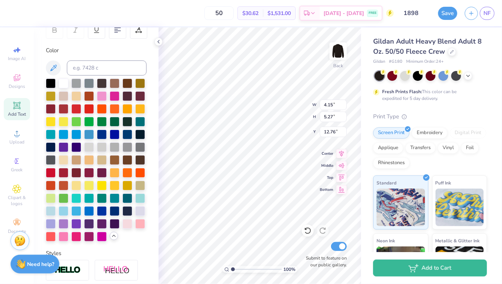
type input "12.75"
type input "4.12"
type input "5.26"
type input "13.10"
type input "4.15"
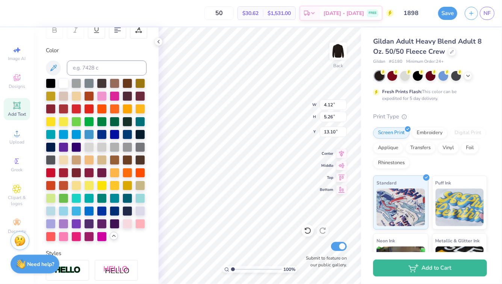
type input "5.27"
type input "15.73"
type input "4.12"
type input "5.26"
type input "13.10"
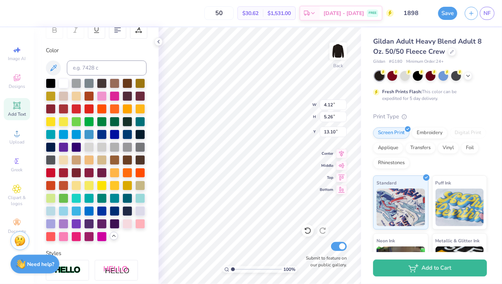
type input "4.15"
type input "5.27"
type input "15.73"
click at [139, 198] on div at bounding box center [140, 198] width 10 height 10
type input "4.12"
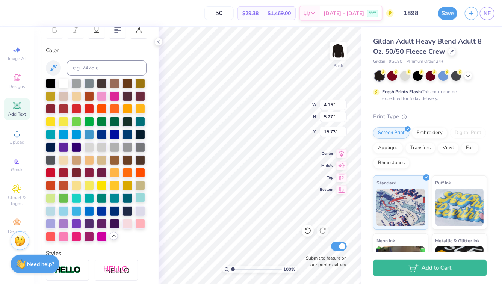
type input "5.26"
type input "13.10"
click at [101, 159] on div at bounding box center [102, 159] width 10 height 10
click at [126, 184] on div at bounding box center [127, 185] width 10 height 10
click at [116, 184] on div at bounding box center [115, 185] width 10 height 10
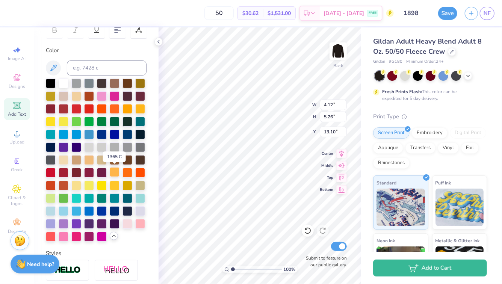
click at [114, 171] on div at bounding box center [115, 172] width 10 height 10
click at [54, 194] on div at bounding box center [51, 198] width 10 height 10
click at [139, 224] on div at bounding box center [140, 223] width 10 height 10
click at [142, 196] on div at bounding box center [140, 198] width 10 height 10
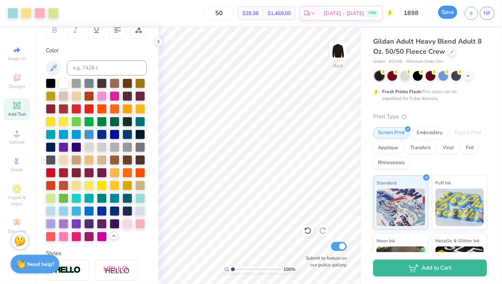
click at [450, 14] on button "Save" at bounding box center [447, 12] width 19 height 13
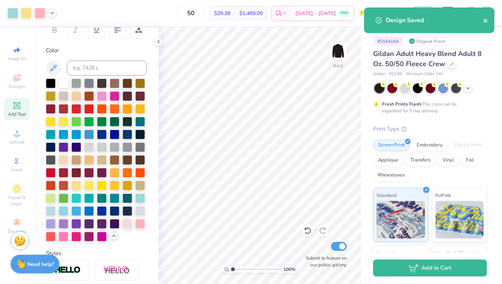
click at [484, 22] on icon "close" at bounding box center [485, 21] width 4 height 4
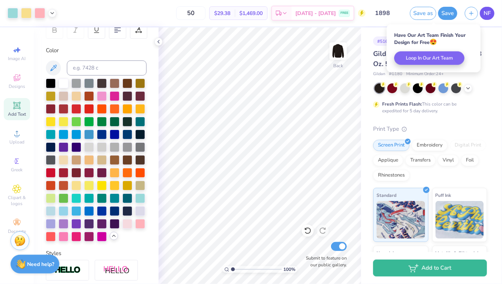
click at [483, 12] on span "NF" at bounding box center [486, 13] width 7 height 9
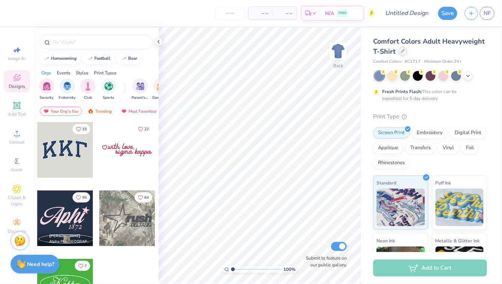
click at [400, 53] on div at bounding box center [402, 51] width 8 height 8
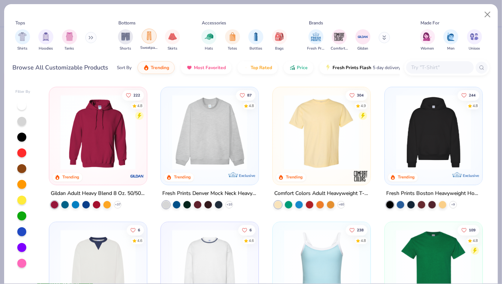
click at [149, 40] on img "filter for Sweatpants" at bounding box center [149, 36] width 8 height 9
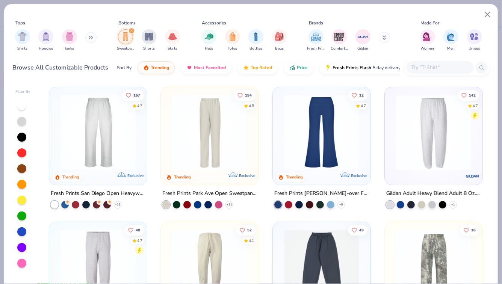
click at [124, 141] on img at bounding box center [98, 132] width 83 height 75
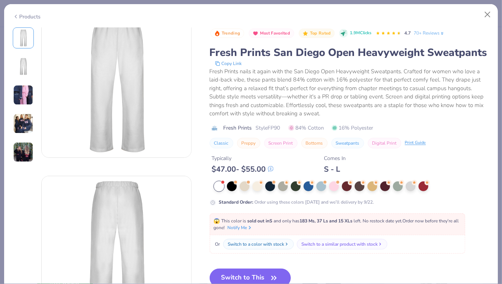
scroll to position [21, 0]
click at [354, 183] on div at bounding box center [359, 186] width 10 height 10
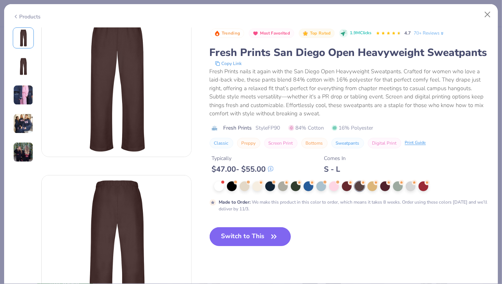
click at [270, 235] on icon "button" at bounding box center [273, 236] width 11 height 11
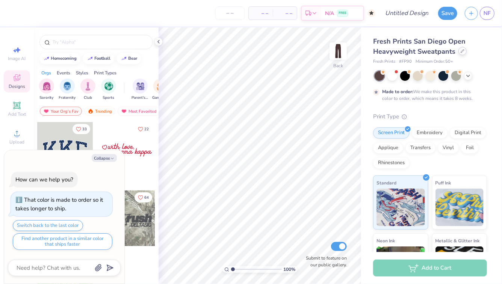
click at [463, 51] on div at bounding box center [462, 51] width 8 height 8
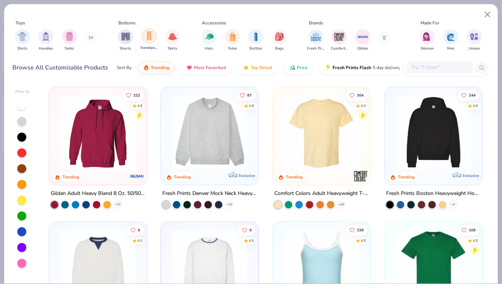
click at [149, 38] on img "filter for Sweatpants" at bounding box center [149, 36] width 8 height 9
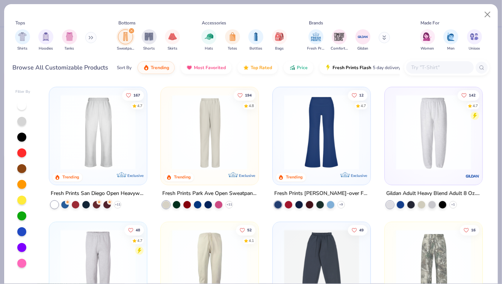
click at [229, 149] on img at bounding box center [209, 132] width 83 height 75
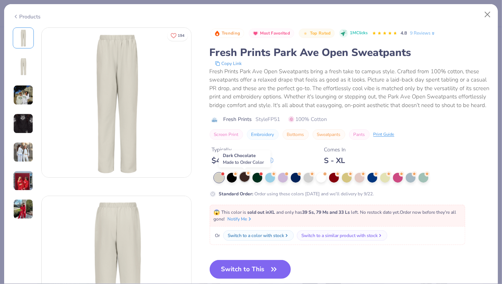
click at [247, 176] on div at bounding box center [244, 177] width 10 height 10
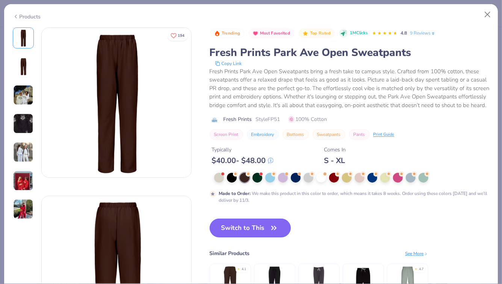
click at [261, 227] on button "Switch to This" at bounding box center [249, 227] width 81 height 19
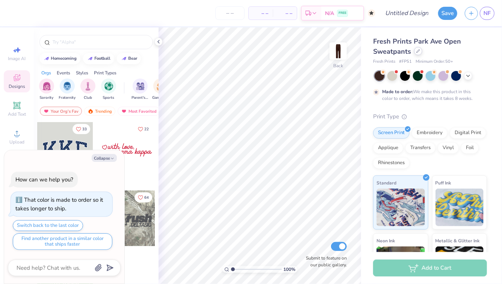
click at [420, 51] on div at bounding box center [418, 51] width 8 height 8
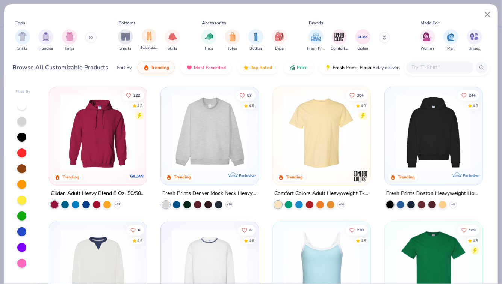
click at [150, 44] on div "Sweatpants" at bounding box center [148, 40] width 17 height 22
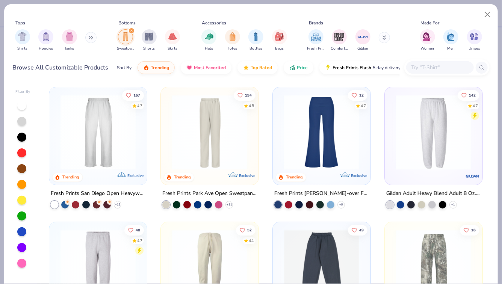
click at [136, 139] on img at bounding box center [98, 132] width 83 height 75
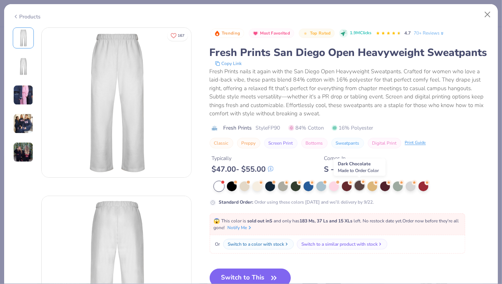
click at [359, 187] on div at bounding box center [359, 186] width 10 height 10
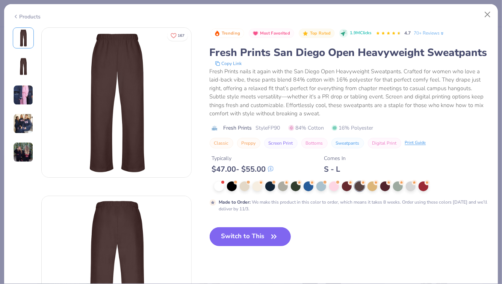
click at [245, 236] on button "Switch to This" at bounding box center [249, 236] width 81 height 19
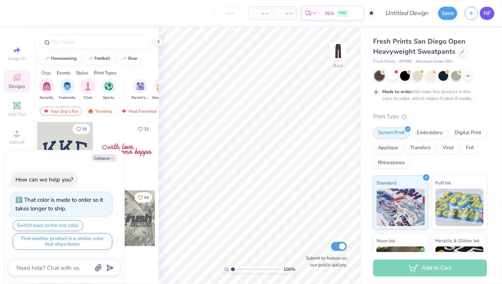
click at [484, 15] on span "NF" at bounding box center [486, 13] width 7 height 9
type textarea "x"
